Goal: Information Seeking & Learning: Learn about a topic

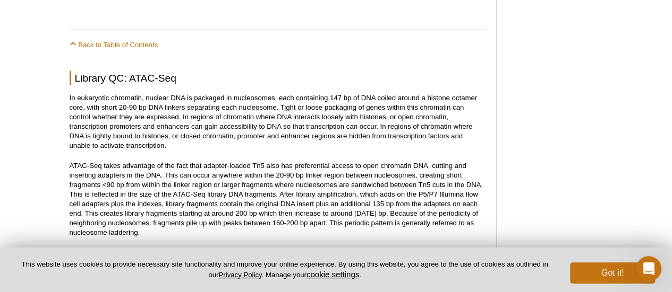
scroll to position [1067, 0]
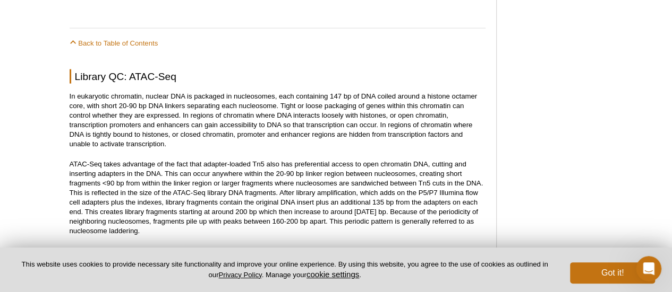
click at [258, 173] on p "ATAC-Seq takes advantage of the fact that adapter-loaded Tn5 also has preferent…" at bounding box center [278, 198] width 416 height 76
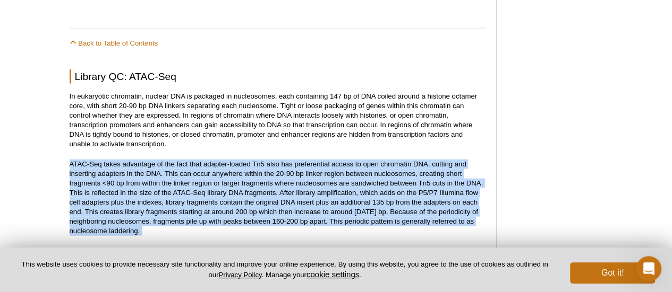
click at [258, 173] on p "ATAC-Seq takes advantage of the fact that adapter-loaded Tn5 also has preferent…" at bounding box center [278, 198] width 416 height 76
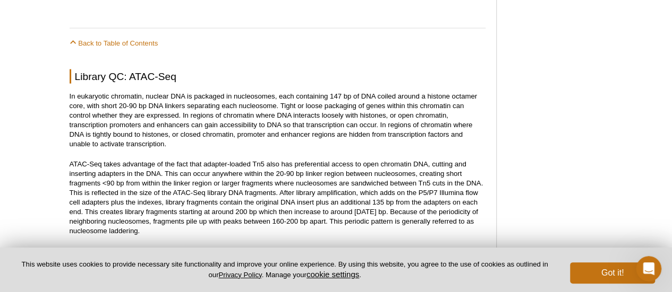
click at [258, 173] on p "ATAC-Seq takes advantage of the fact that adapter-loaded Tn5 also has preferent…" at bounding box center [278, 198] width 416 height 76
click at [224, 176] on p "ATAC-Seq takes advantage of the fact that adapter-loaded Tn5 also has preferent…" at bounding box center [278, 198] width 416 height 76
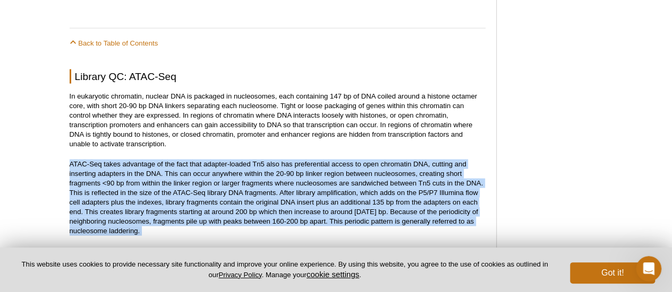
click at [224, 176] on p "ATAC-Seq takes advantage of the fact that adapter-loaded Tn5 also has preferent…" at bounding box center [278, 198] width 416 height 76
click at [203, 195] on p "ATAC-Seq takes advantage of the fact that adapter-loaded Tn5 also has preferent…" at bounding box center [278, 198] width 416 height 76
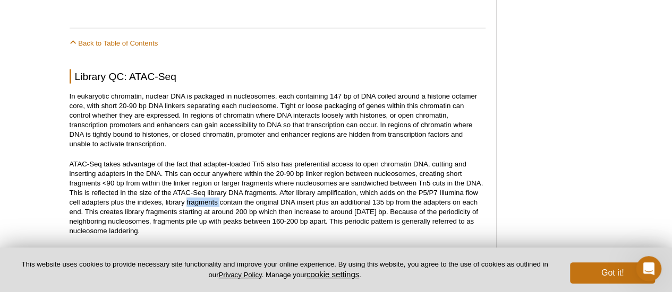
click at [203, 195] on p "ATAC-Seq takes advantage of the fact that adapter-loaded Tn5 also has preferent…" at bounding box center [278, 198] width 416 height 76
click at [174, 197] on p "ATAC-Seq takes advantage of the fact that adapter-loaded Tn5 also has preferent…" at bounding box center [278, 198] width 416 height 76
click at [156, 195] on p "ATAC-Seq takes advantage of the fact that adapter-loaded Tn5 also has preferent…" at bounding box center [278, 198] width 416 height 76
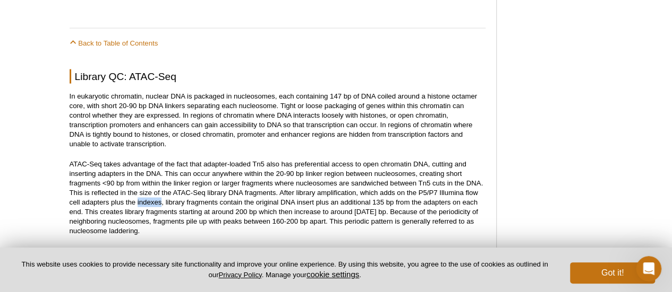
click at [156, 195] on p "ATAC-Seq takes advantage of the fact that adapter-loaded Tn5 also has preferent…" at bounding box center [278, 198] width 416 height 76
click at [149, 201] on p "ATAC-Seq takes advantage of the fact that adapter-loaded Tn5 also has preferent…" at bounding box center [278, 198] width 416 height 76
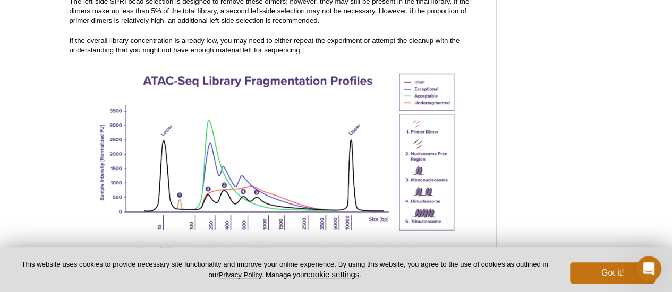
scroll to position [1534, 0]
